Goal: Find specific fact: Find contact information

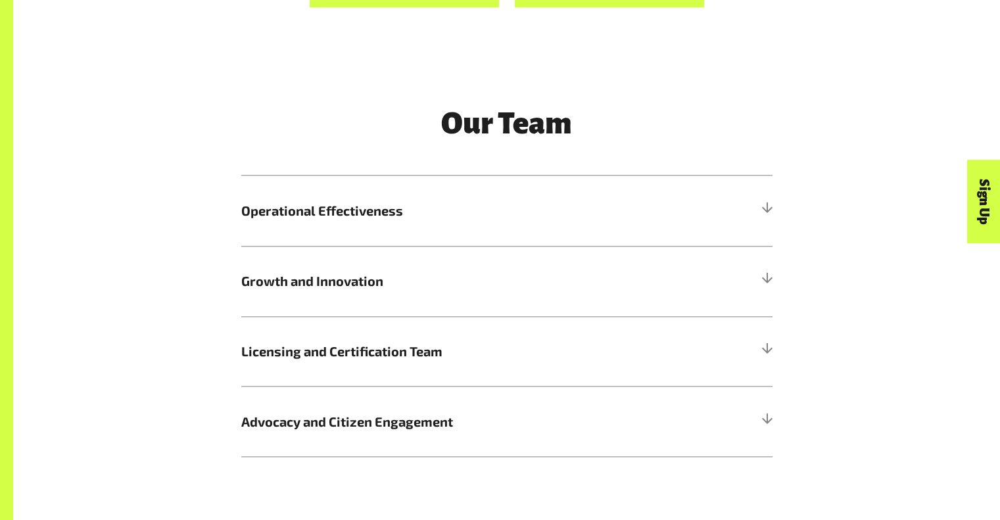
scroll to position [1537, 0]
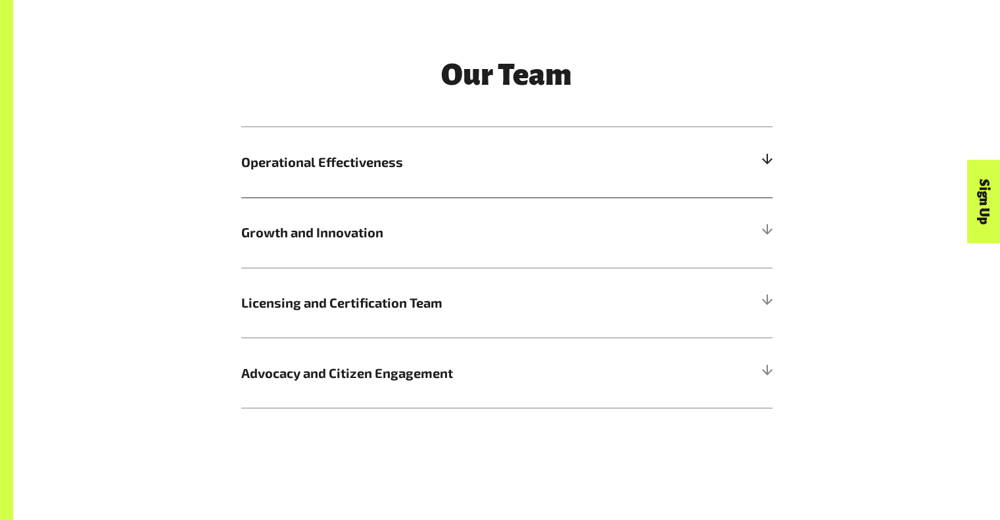
click at [764, 160] on div at bounding box center [767, 162] width 12 height 12
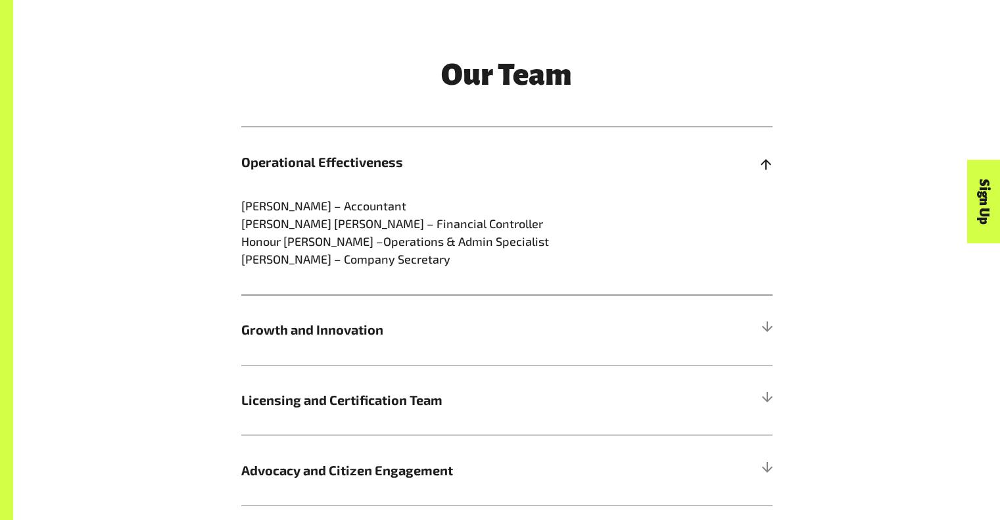
click at [764, 160] on div at bounding box center [767, 162] width 12 height 12
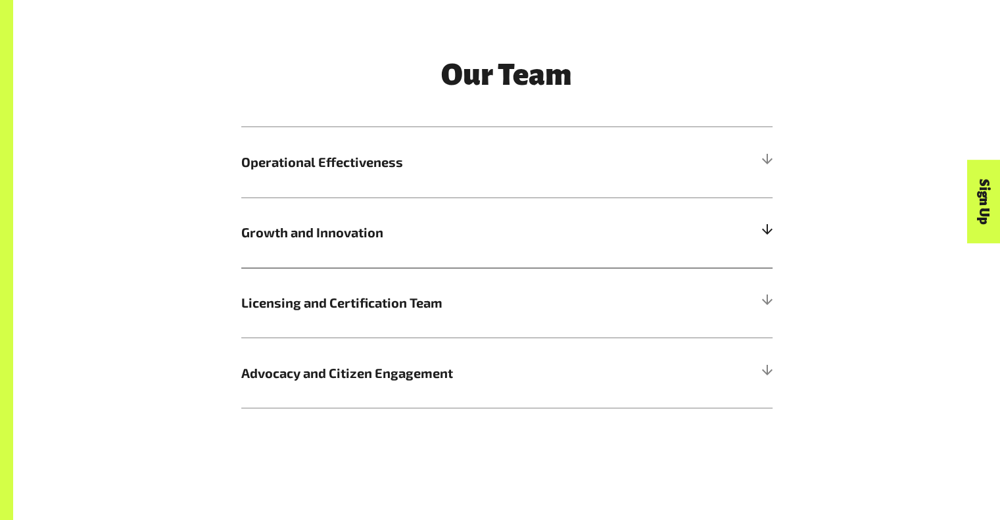
click at [768, 229] on div at bounding box center [767, 232] width 12 height 12
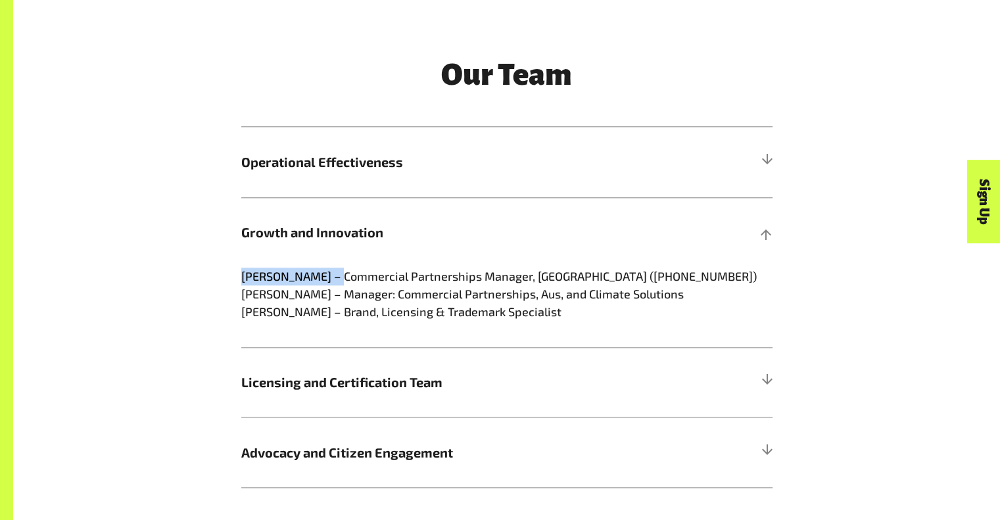
drag, startPoint x: 324, startPoint y: 277, endPoint x: 235, endPoint y: 275, distance: 89.4
click at [235, 275] on div "Our Team Operational Effectiveness Camille Alitagtag – Accountant Michael Zhu –…" at bounding box center [506, 273] width 547 height 429
copy p "Gabriela Divers"
